Goal: Task Accomplishment & Management: Manage account settings

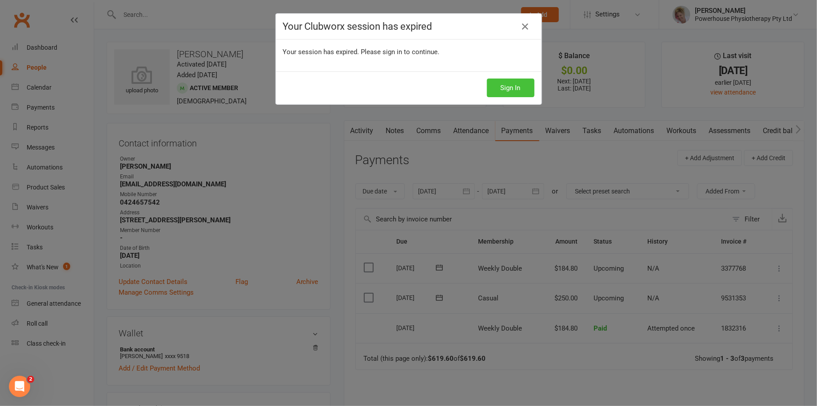
click at [504, 85] on button "Sign In" at bounding box center [511, 88] width 48 height 19
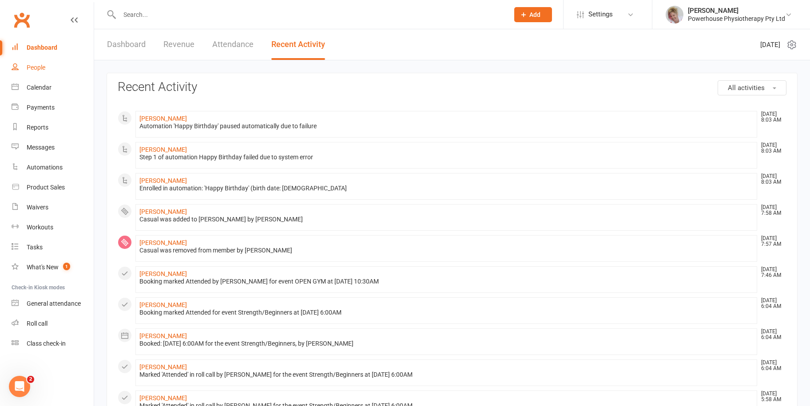
click at [32, 68] on div "People" at bounding box center [36, 67] width 19 height 7
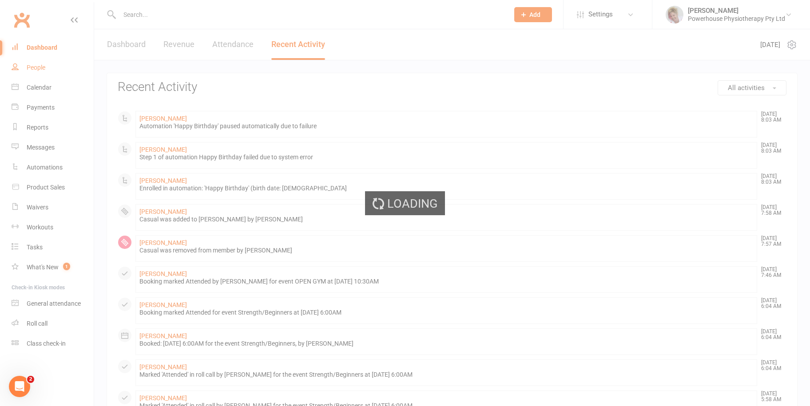
select select "100"
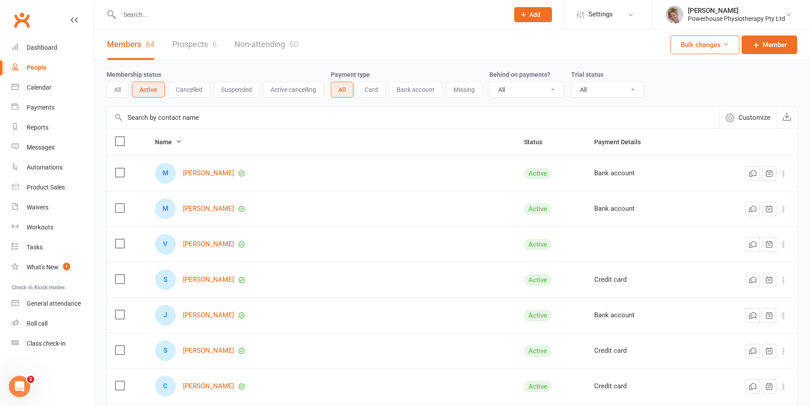
click at [186, 12] on input "text" at bounding box center [310, 14] width 386 height 12
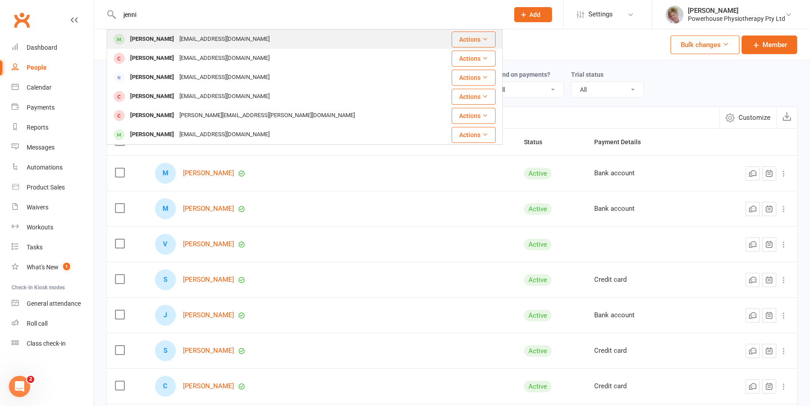
type input "jenni"
click at [177, 39] on div "[EMAIL_ADDRESS][DOMAIN_NAME]" at bounding box center [224, 39] width 95 height 13
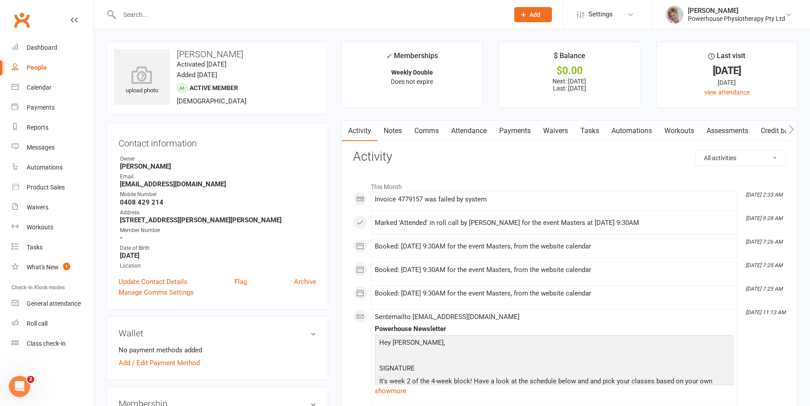
click at [509, 129] on link "Payments" at bounding box center [515, 131] width 44 height 20
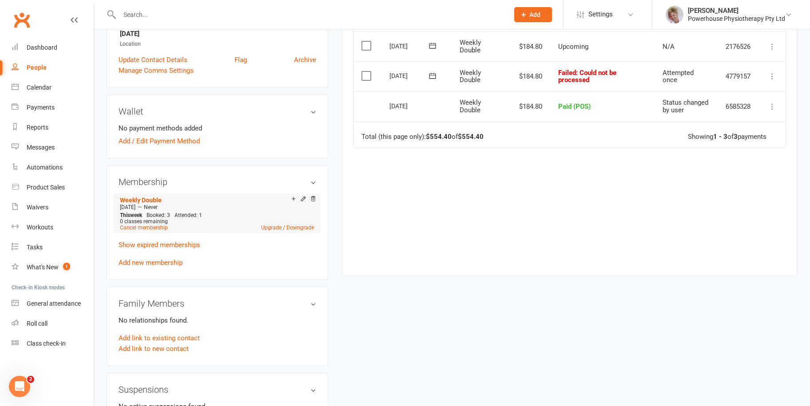
scroll to position [266, 0]
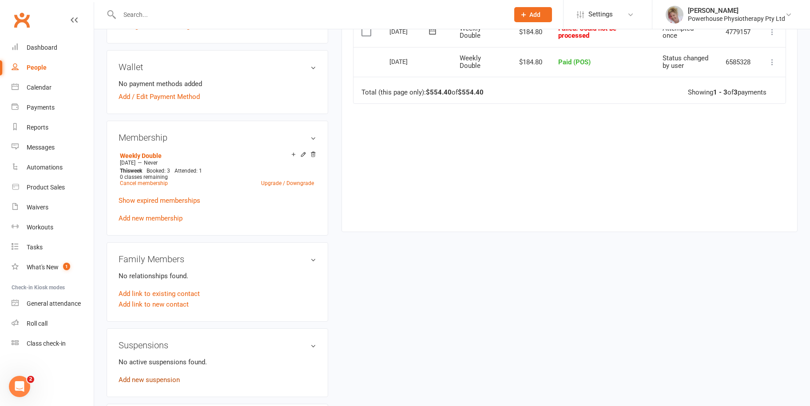
click at [150, 378] on link "Add new suspension" at bounding box center [149, 380] width 61 height 8
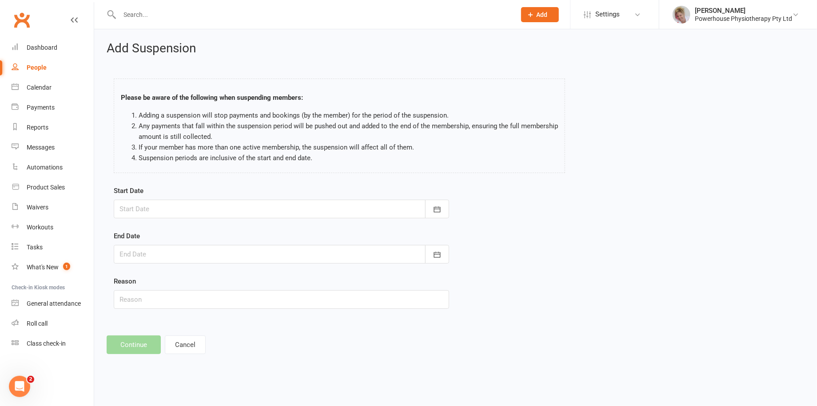
click at [165, 207] on div at bounding box center [281, 209] width 335 height 19
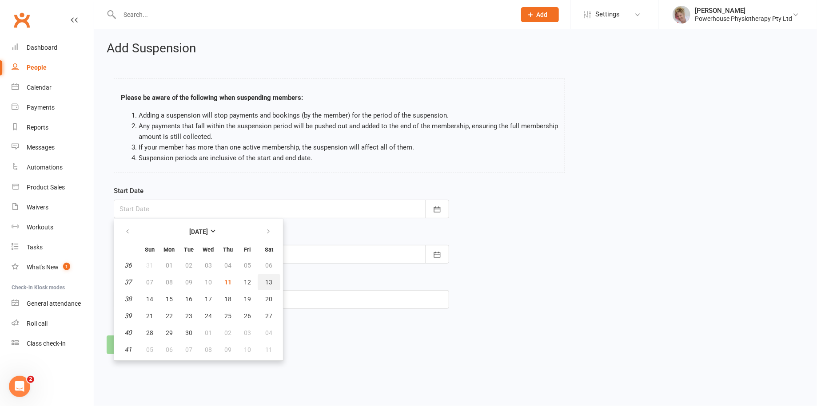
click at [267, 281] on span "13" at bounding box center [269, 282] width 7 height 7
type input "[DATE]"
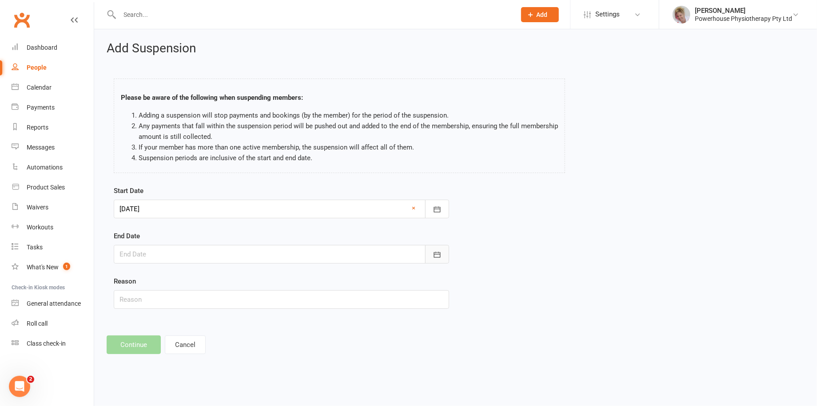
click at [437, 254] on icon "button" at bounding box center [436, 255] width 7 height 6
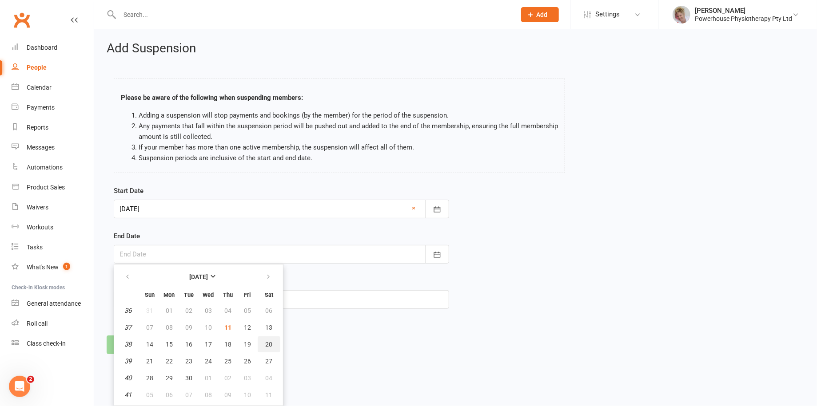
click at [266, 343] on span "20" at bounding box center [269, 344] width 7 height 7
type input "[DATE]"
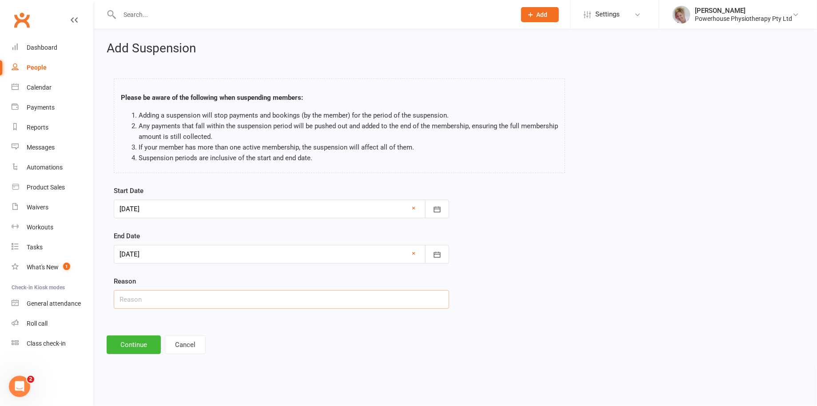
click at [174, 297] on input "text" at bounding box center [281, 299] width 335 height 19
type input "Away"
click at [134, 346] on button "Continue" at bounding box center [134, 345] width 54 height 19
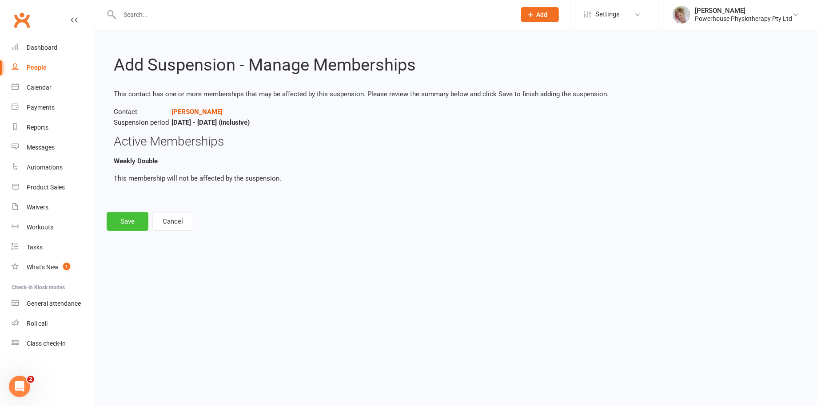
click at [120, 224] on button "Save" at bounding box center [128, 221] width 42 height 19
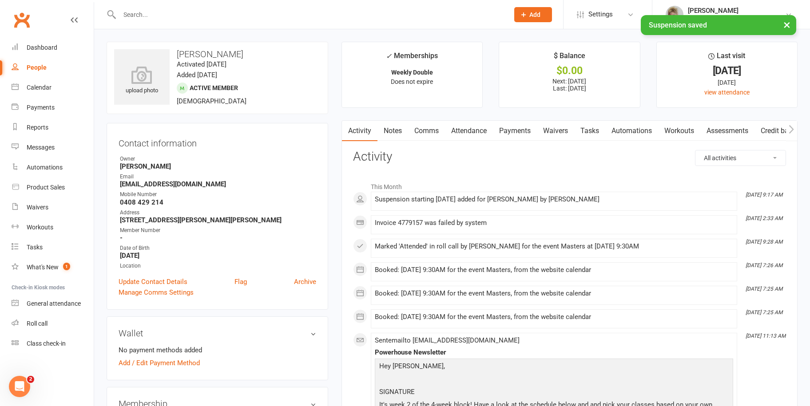
click at [520, 126] on link "Payments" at bounding box center [515, 131] width 44 height 20
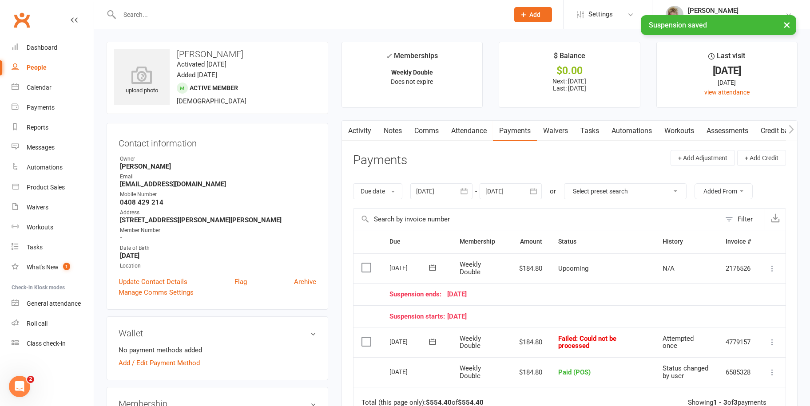
click at [772, 265] on icon at bounding box center [772, 268] width 9 height 9
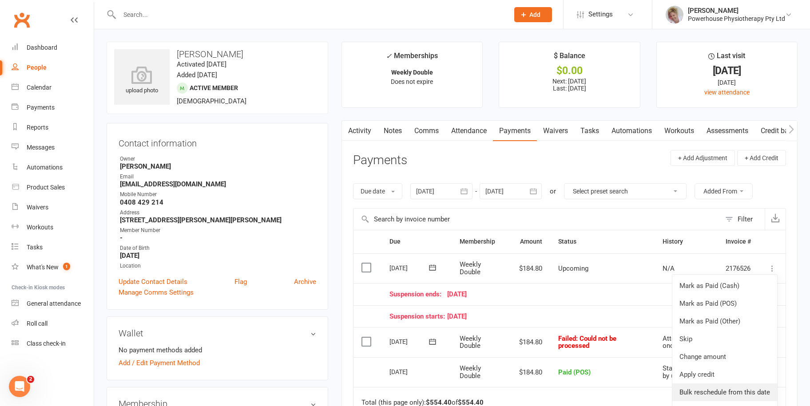
click at [717, 389] on link "Bulk reschedule from this date" at bounding box center [724, 393] width 105 height 18
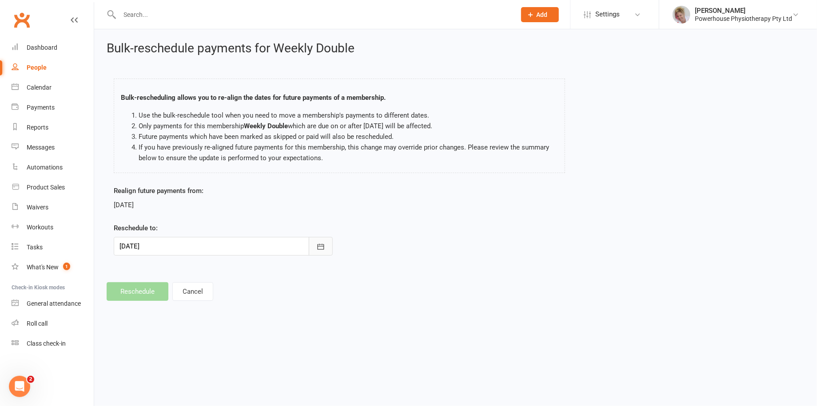
click at [320, 242] on icon "button" at bounding box center [320, 246] width 9 height 9
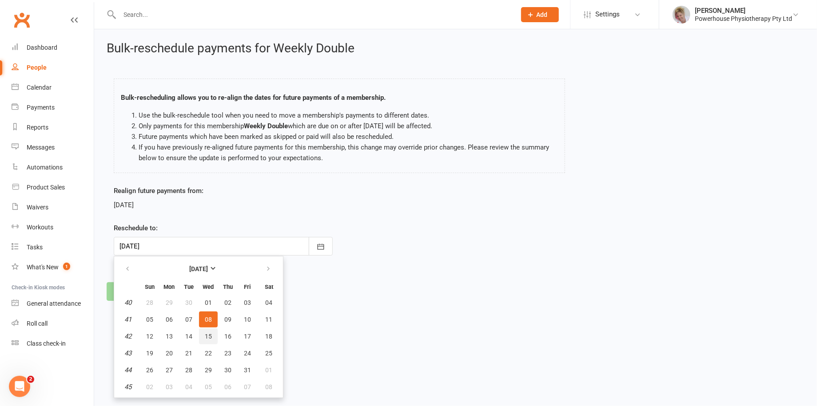
click at [206, 335] on span "15" at bounding box center [208, 336] width 7 height 7
type input "[DATE]"
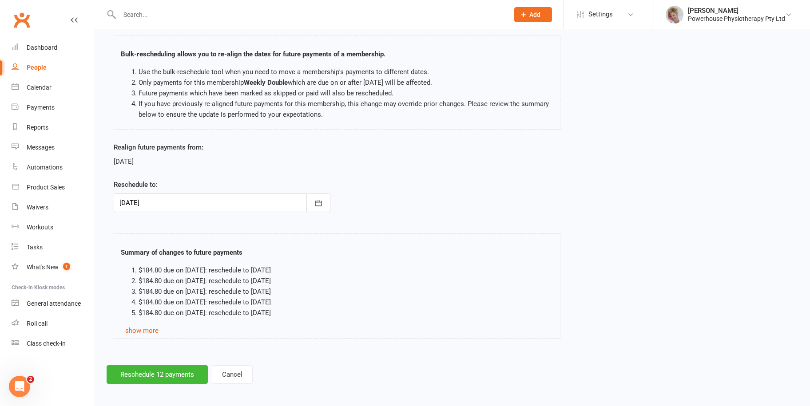
scroll to position [46, 0]
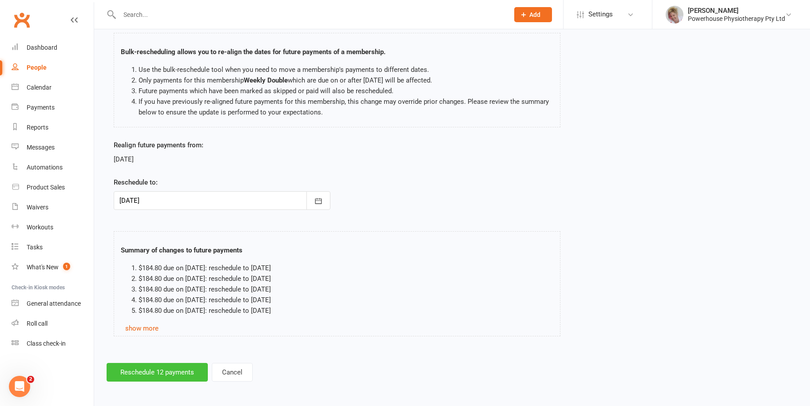
click at [152, 373] on button "Reschedule 12 payments" at bounding box center [157, 372] width 101 height 19
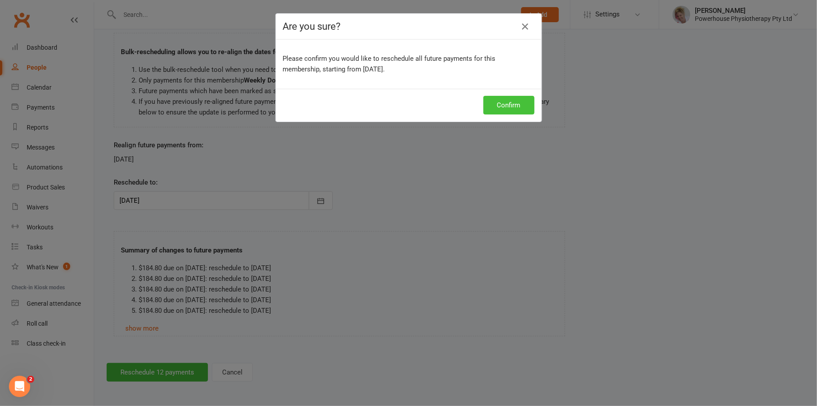
click at [510, 100] on button "Confirm" at bounding box center [508, 105] width 51 height 19
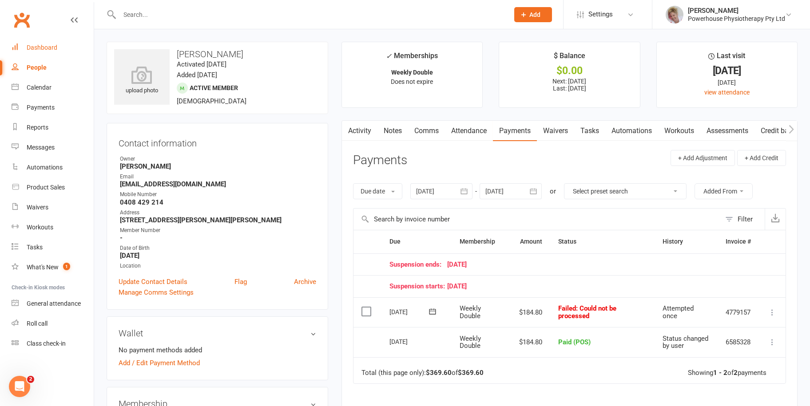
click at [32, 46] on div "Dashboard" at bounding box center [42, 47] width 31 height 7
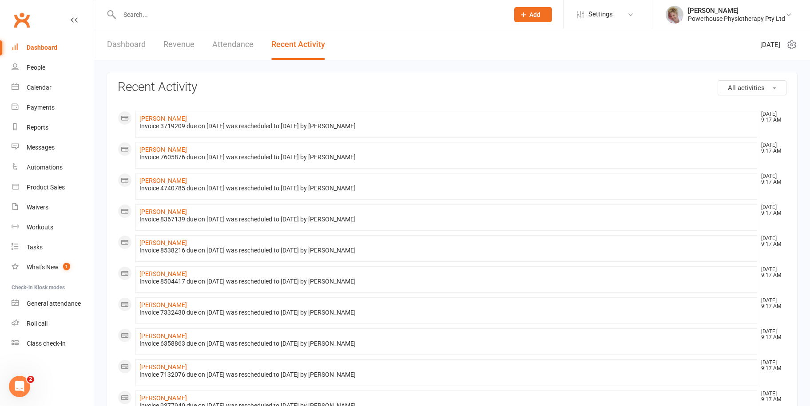
click at [123, 45] on link "Dashboard" at bounding box center [126, 44] width 39 height 31
